Goal: Information Seeking & Learning: Find specific fact

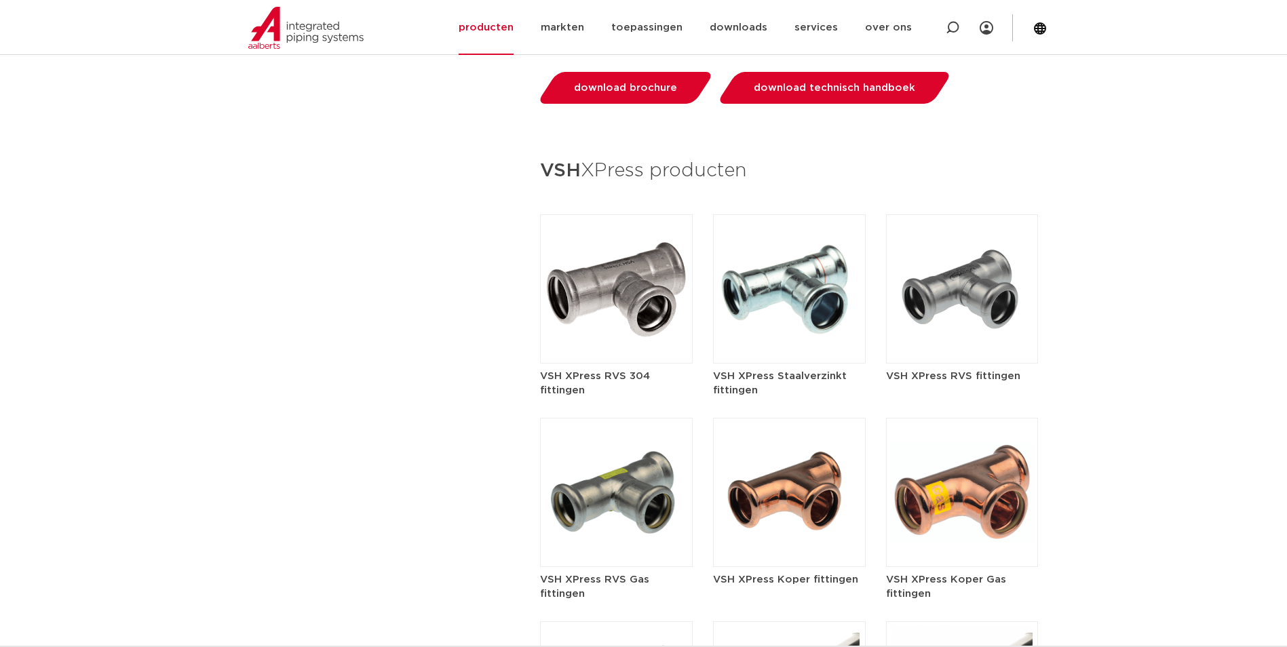
click at [782, 267] on img at bounding box center [789, 288] width 153 height 149
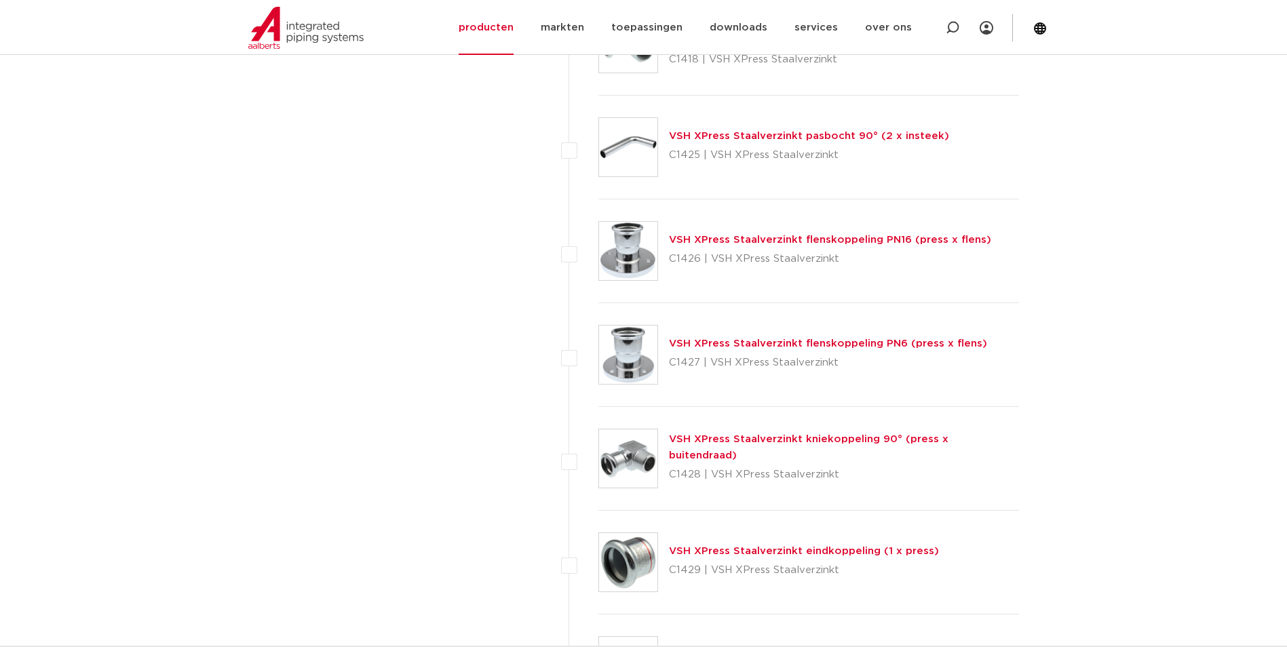
scroll to position [1905, 0]
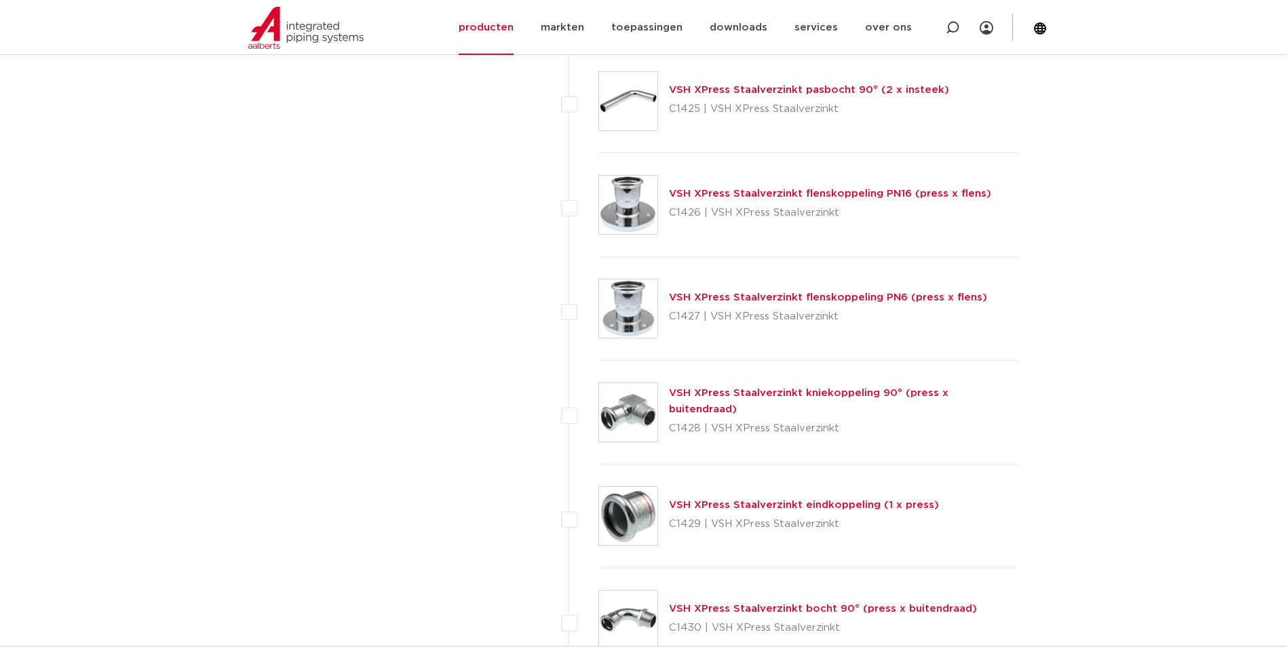
click at [915, 302] on link "VSH XPress Staalverzinkt flenskoppeling PN6 (press x flens)" at bounding box center [828, 297] width 318 height 10
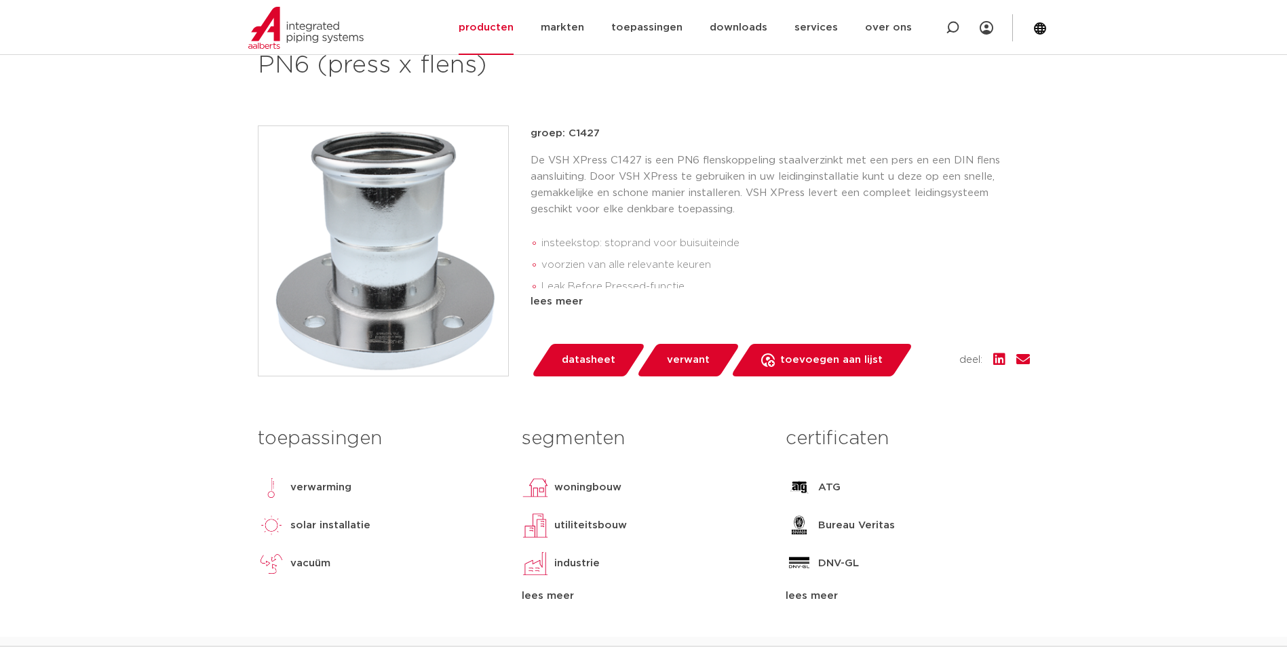
scroll to position [245, 0]
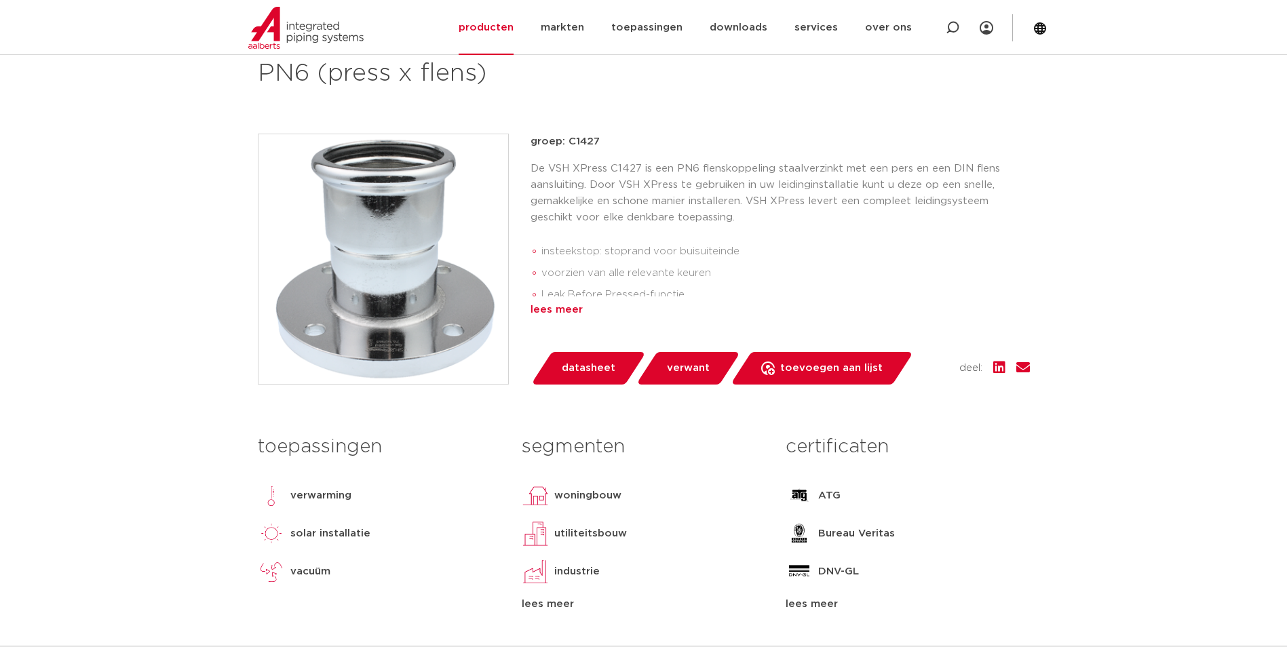
click at [566, 305] on div "lees meer" at bounding box center [780, 310] width 499 height 16
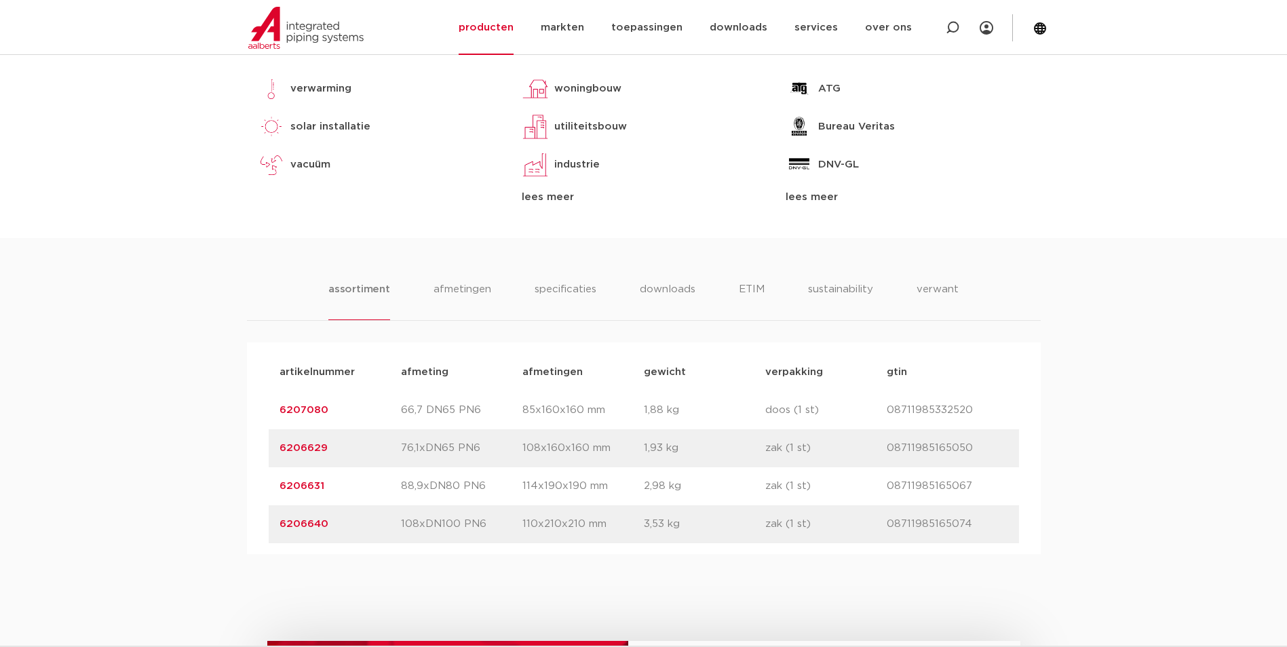
scroll to position [697, 0]
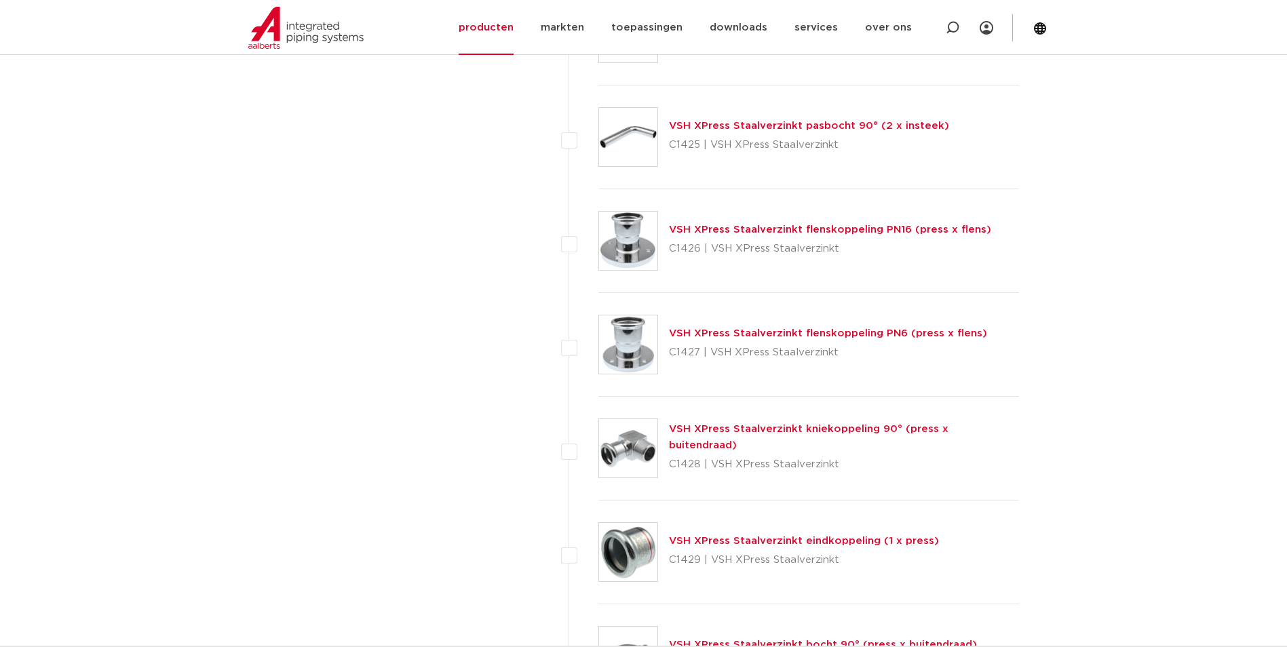
scroll to position [1870, 0]
click at [803, 225] on link "VSH XPress Staalverzinkt flenskoppeling PN16 (press x flens)" at bounding box center [830, 229] width 322 height 10
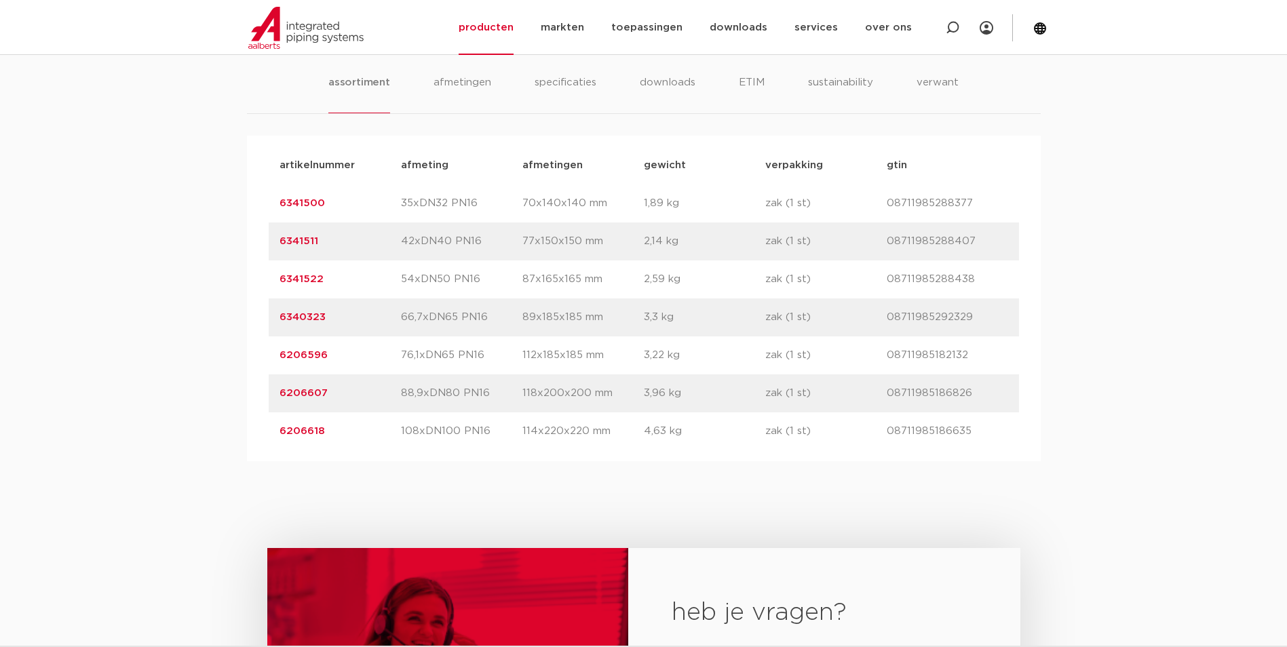
scroll to position [860, 0]
drag, startPoint x: 326, startPoint y: 242, endPoint x: 278, endPoint y: 246, distance: 48.3
click at [278, 246] on div "artikelnummer 6341511 afmeting 42xDN40 PN16 afmetingen 77x150x150 mm gewicht 2,…" at bounding box center [644, 241] width 750 height 38
copy link "6341511"
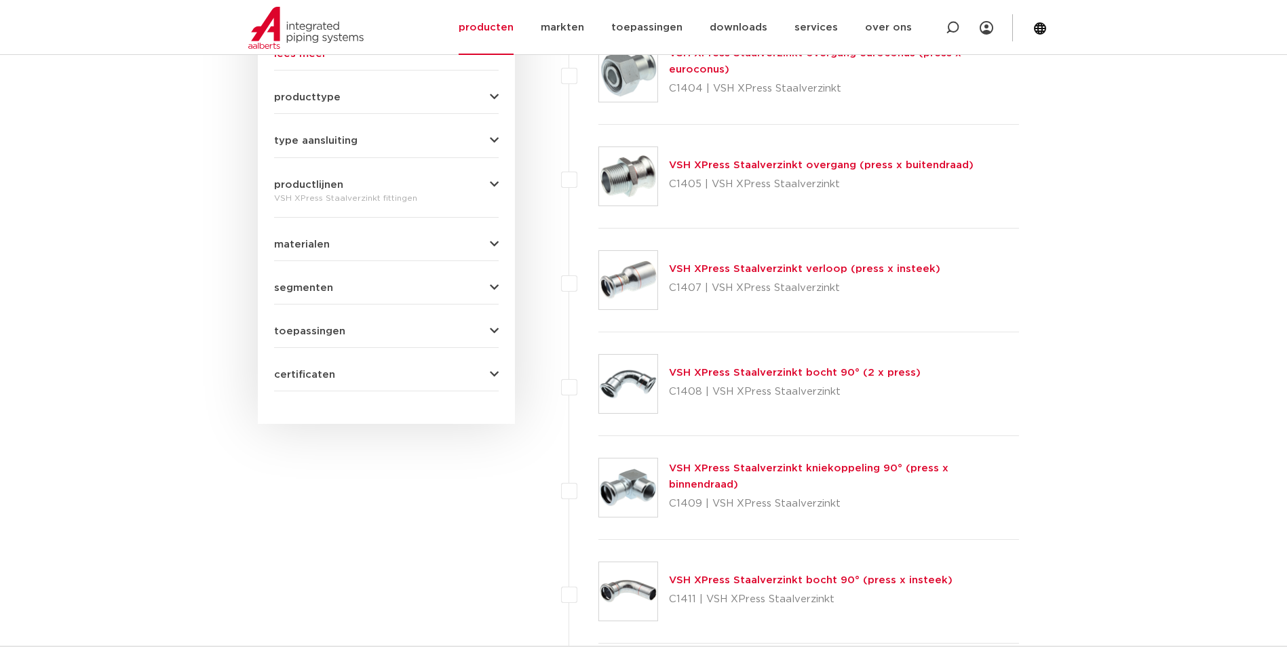
scroll to position [583, 0]
click at [823, 267] on link "VSH XPress Staalverzinkt verloop (press x insteek)" at bounding box center [804, 270] width 271 height 10
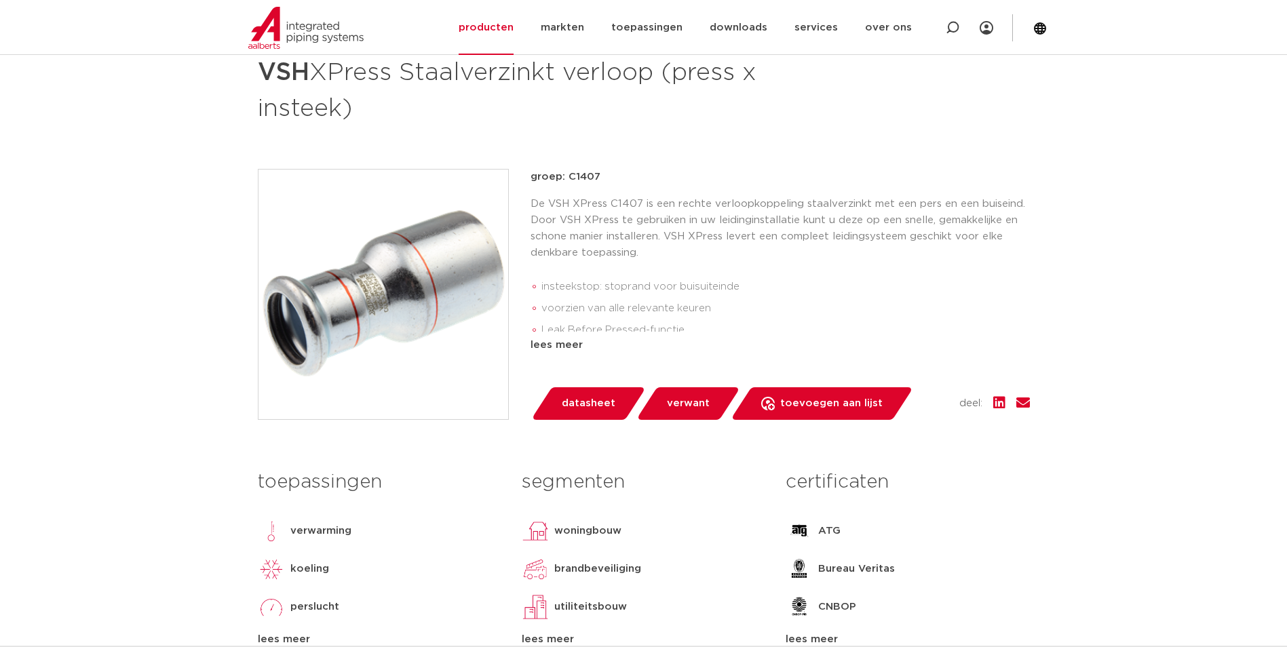
scroll to position [210, 0]
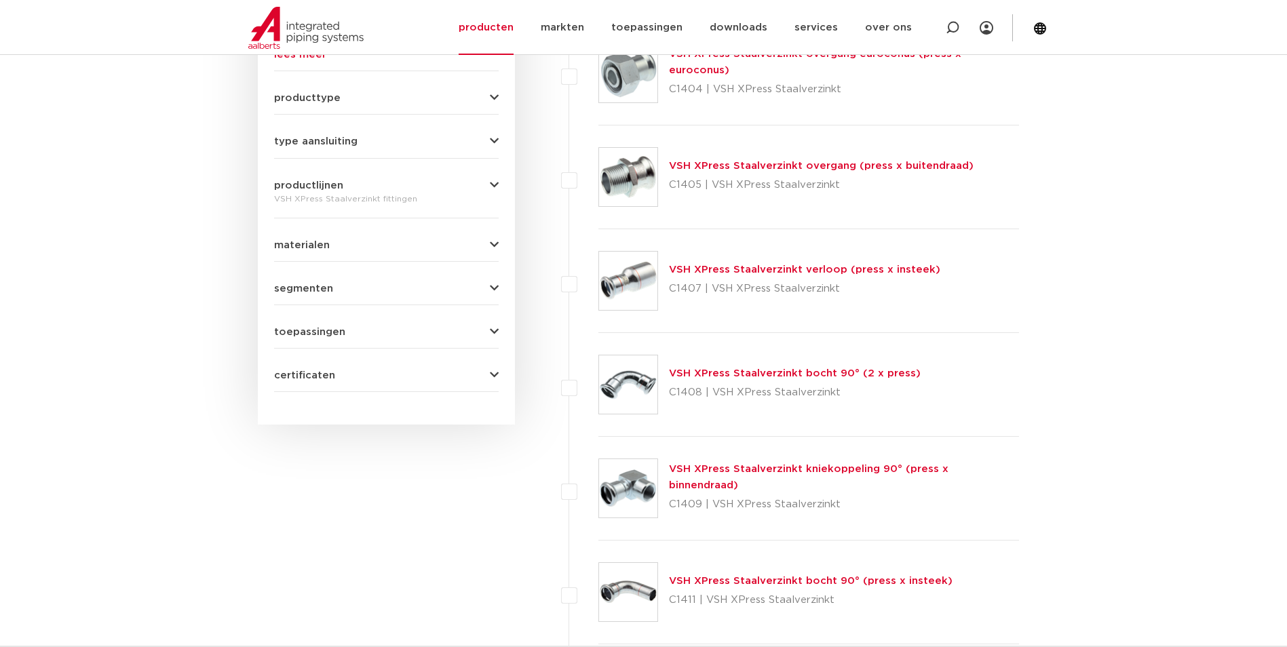
click at [836, 168] on link "VSH XPress Staalverzinkt overgang (press x buitendraad)" at bounding box center [821, 166] width 305 height 10
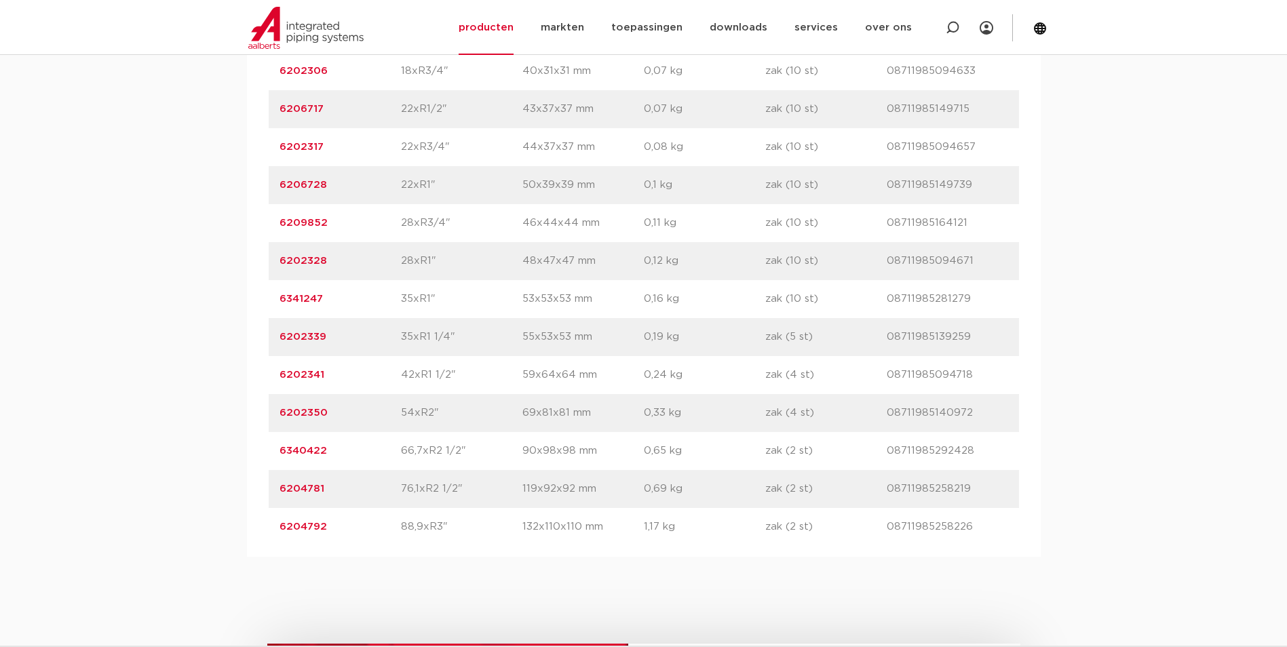
scroll to position [1144, 0]
drag, startPoint x: 326, startPoint y: 373, endPoint x: 275, endPoint y: 375, distance: 50.9
click at [275, 375] on div "artikelnummer 6202341 afmeting 42xR1 1/2" afmetingen 59x64x64 mm gewicht 0,24 k…" at bounding box center [644, 374] width 750 height 38
copy link "6202341"
drag, startPoint x: 331, startPoint y: 416, endPoint x: 275, endPoint y: 418, distance: 55.7
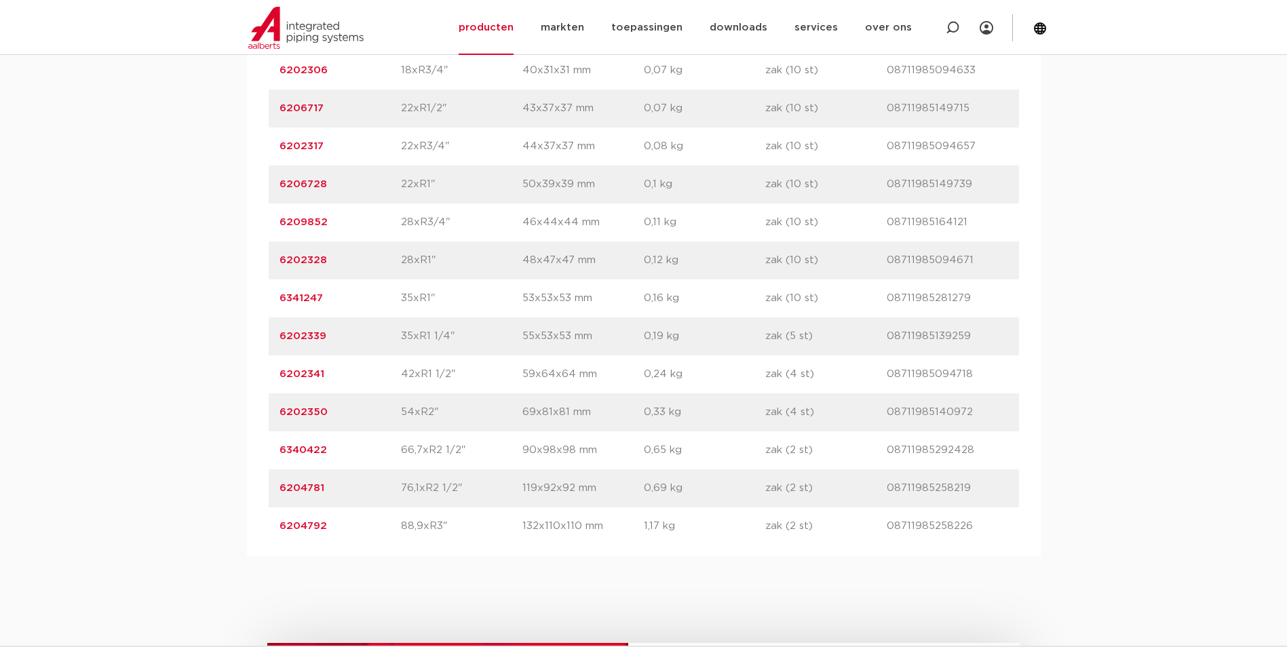
click at [275, 418] on div "artikelnummer 6202350 afmeting 54xR2" afmetingen 69x81x81 mm gewicht 0,33 kg ve…" at bounding box center [644, 412] width 750 height 38
copy link "6202350"
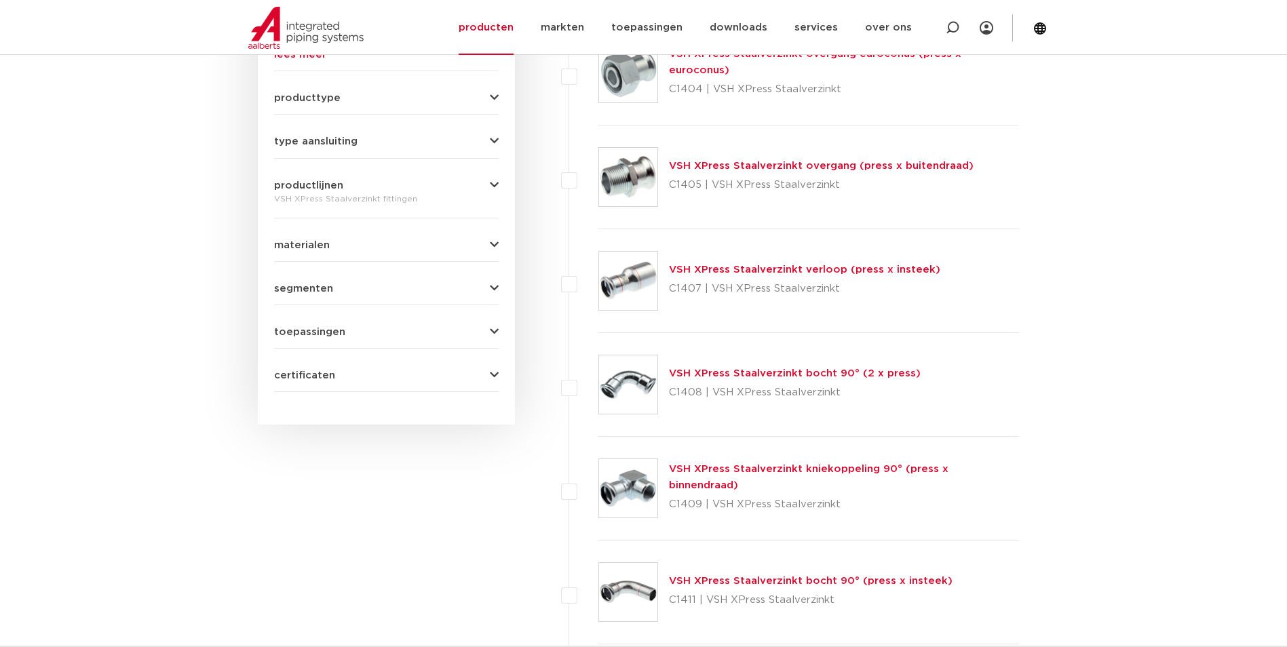
click at [771, 262] on div "VSH XPress Staalverzinkt verloop (press x insteek) C1407 | VSH XPress Staalverz…" at bounding box center [804, 281] width 271 height 38
click at [777, 275] on link "VSH XPress Staalverzinkt verloop (press x insteek)" at bounding box center [804, 270] width 271 height 10
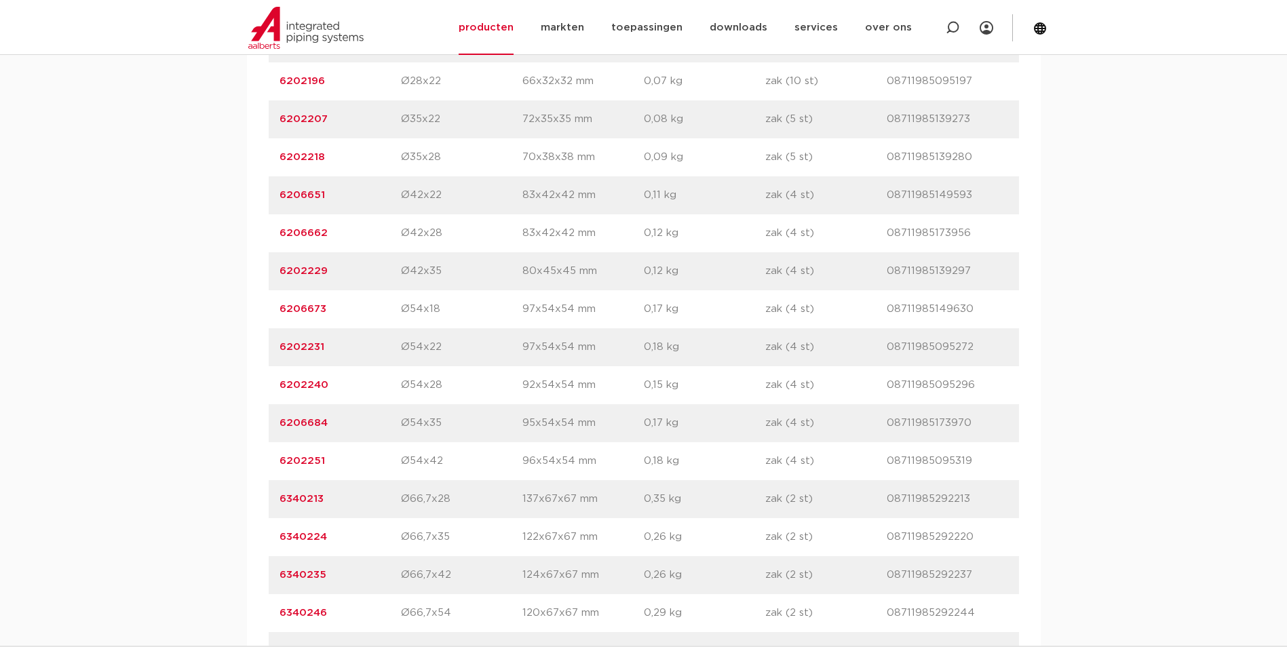
scroll to position [1293, 0]
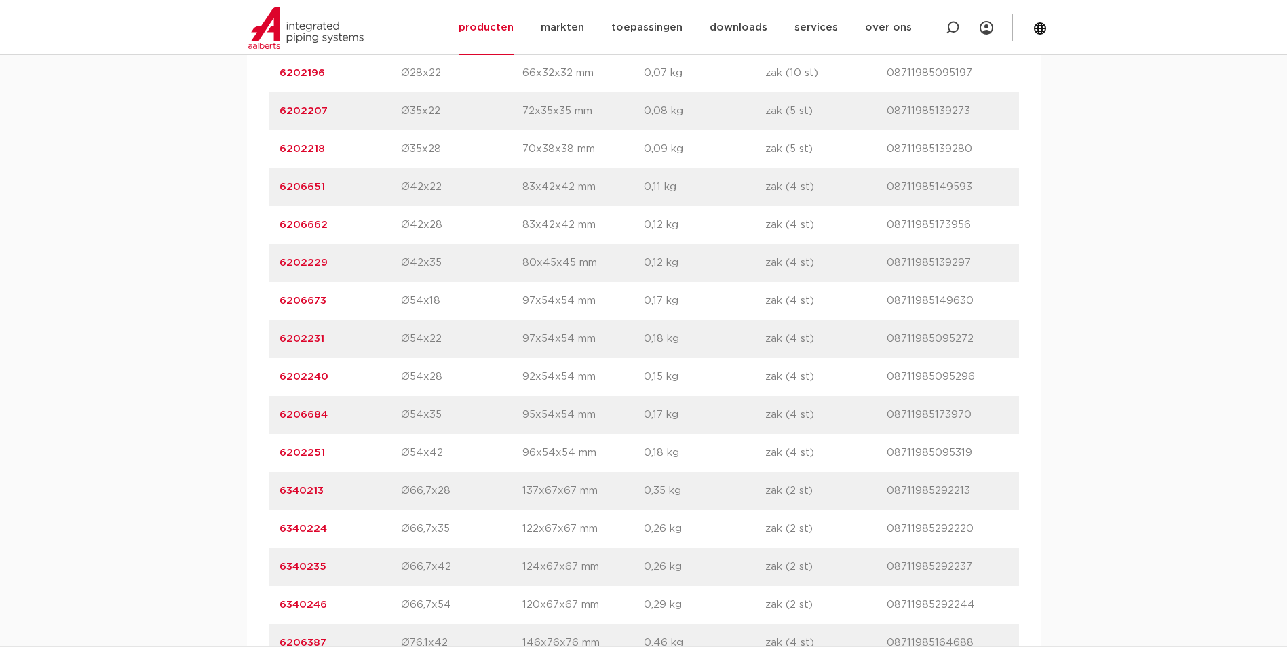
drag, startPoint x: 327, startPoint y: 450, endPoint x: 275, endPoint y: 453, distance: 51.6
click at [275, 453] on div "artikelnummer 6202251 afmeting Ø54x42 afmetingen 96x54x54 mm gewicht 0,18 kg ve…" at bounding box center [644, 453] width 750 height 38
copy link "6202251"
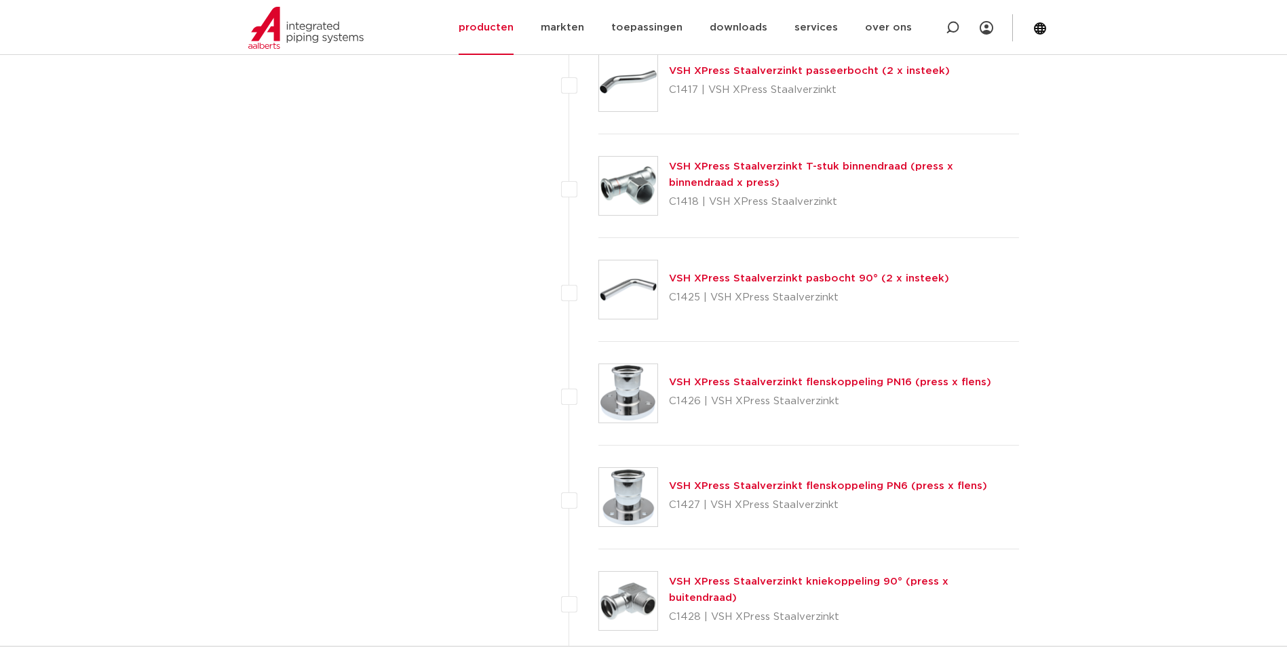
scroll to position [1720, 0]
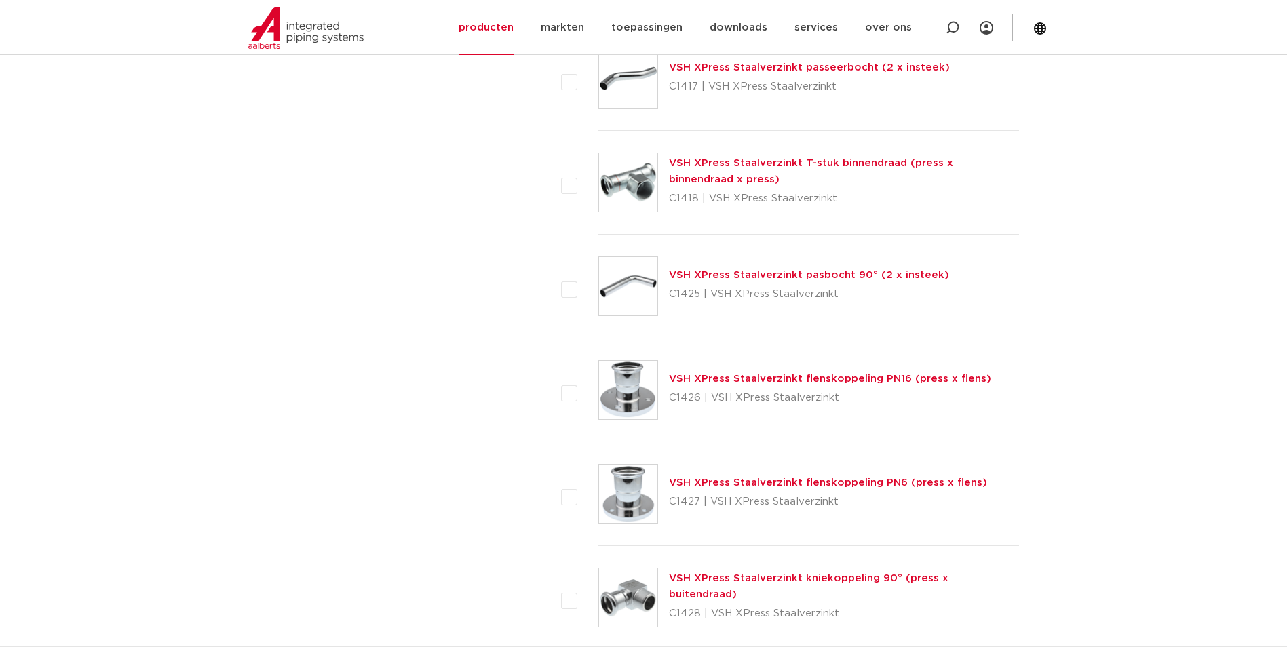
click at [826, 377] on link "VSH XPress Staalverzinkt flenskoppeling PN16 (press x flens)" at bounding box center [830, 379] width 322 height 10
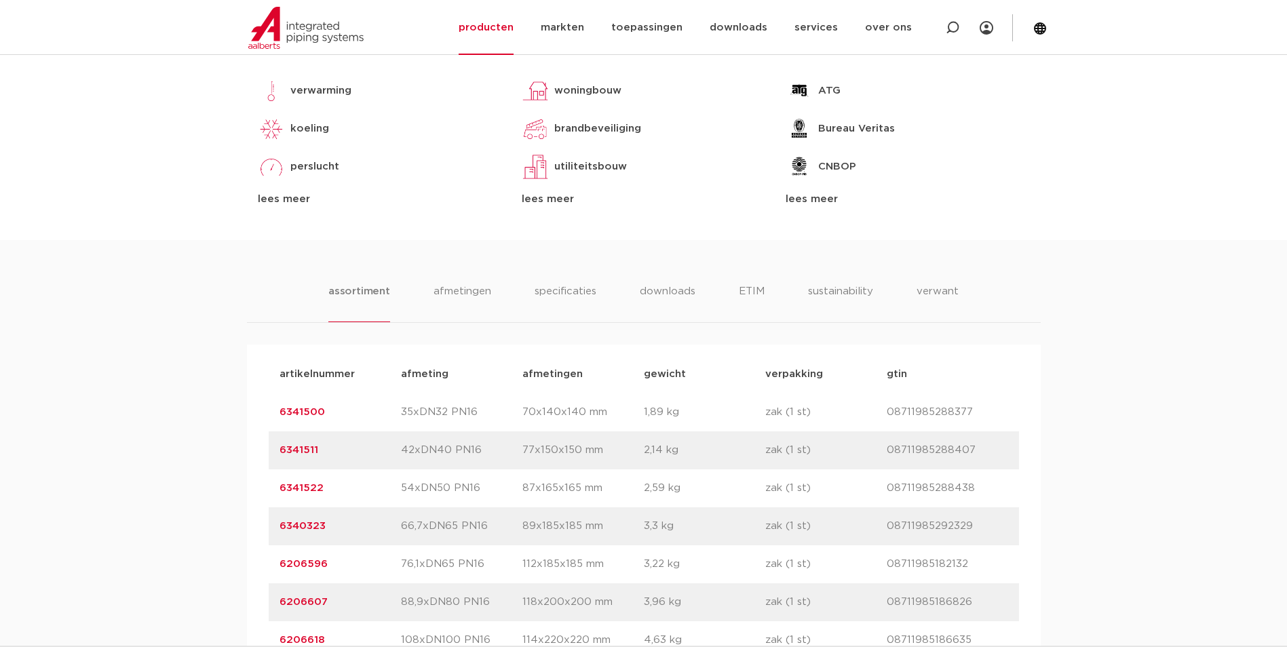
scroll to position [628, 0]
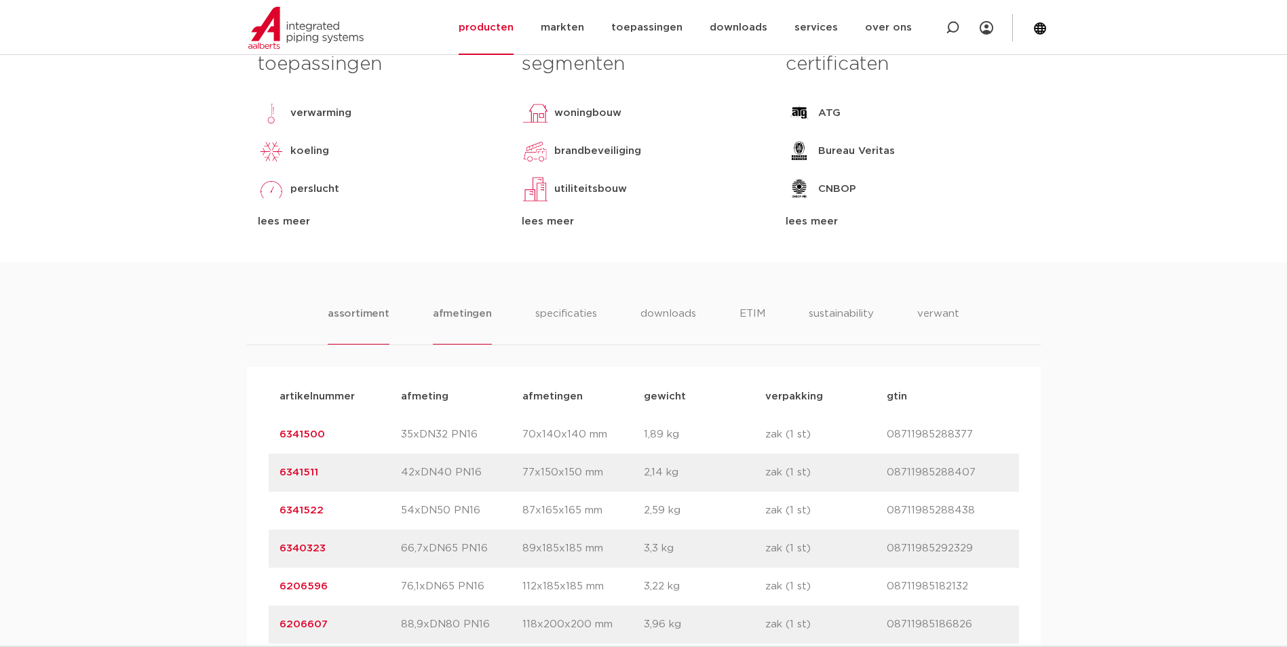
click at [467, 322] on li "afmetingen" at bounding box center [462, 325] width 59 height 39
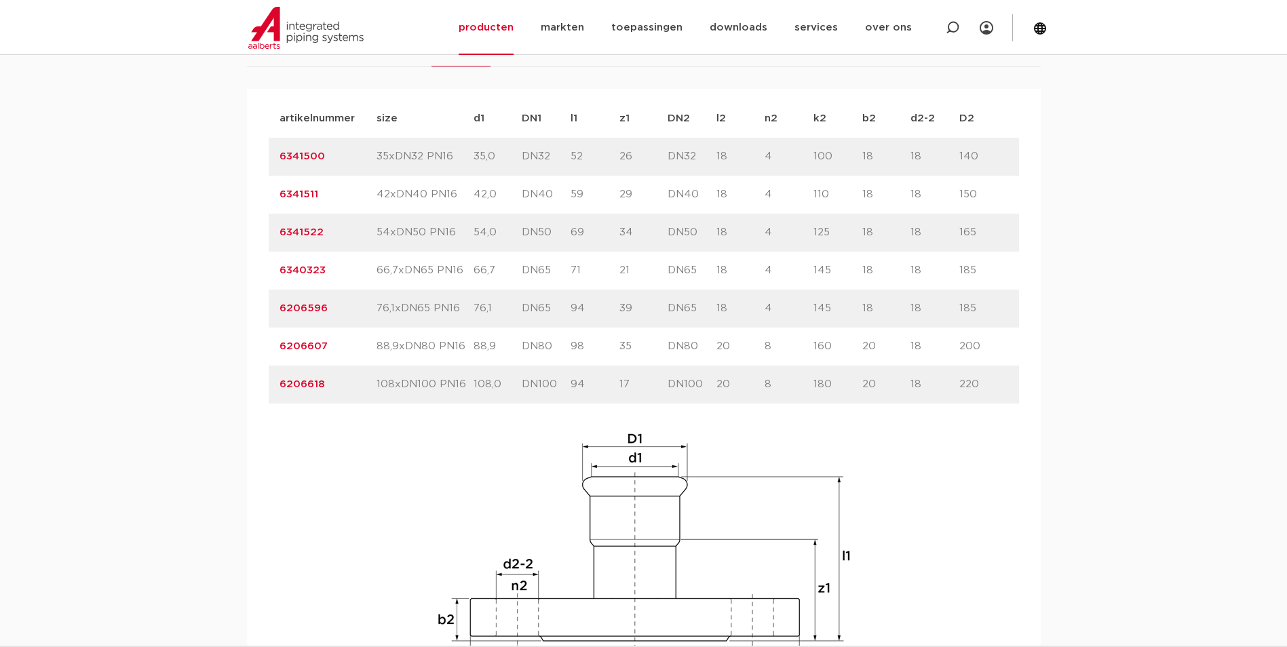
scroll to position [908, 0]
drag, startPoint x: 922, startPoint y: 341, endPoint x: 902, endPoint y: 344, distance: 20.0
click at [902, 344] on div "artikelnummer 6206607 size 88,9xDN80 PN16" at bounding box center [644, 345] width 750 height 38
click at [1142, 355] on div "assortiment [GEOGRAPHIC_DATA] specificaties downloads ETIM sustainability verwa…" at bounding box center [643, 359] width 1287 height 754
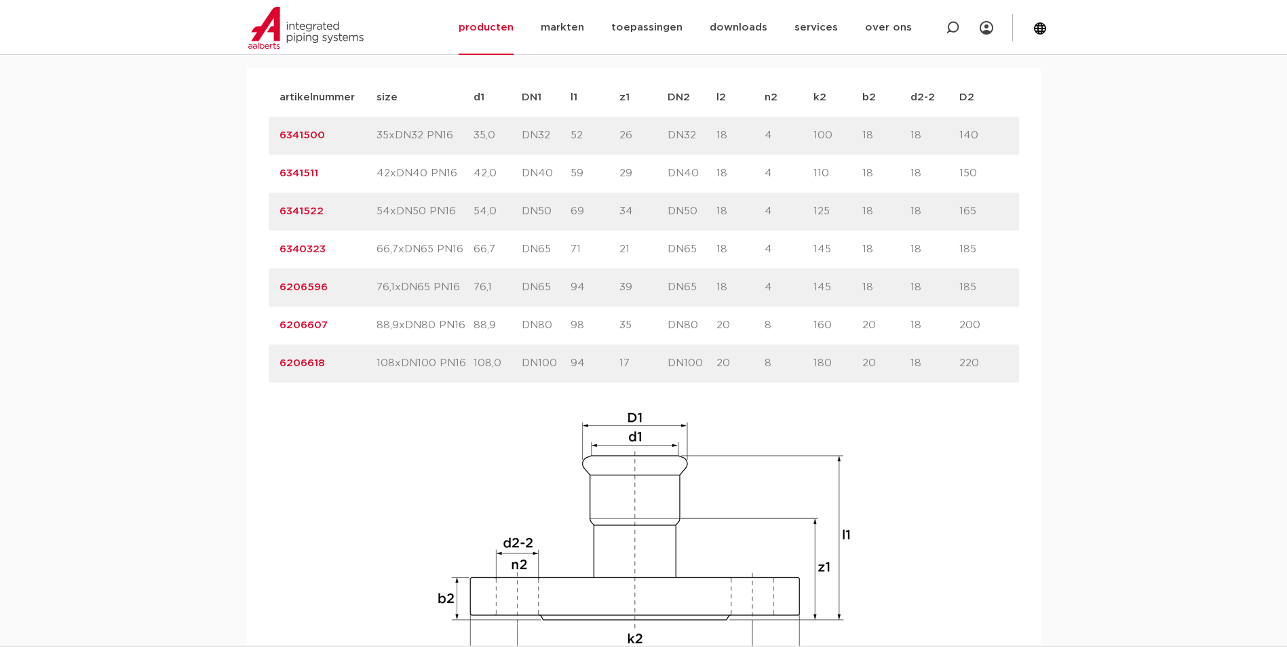
scroll to position [886, 0]
